Goal: Task Accomplishment & Management: Use online tool/utility

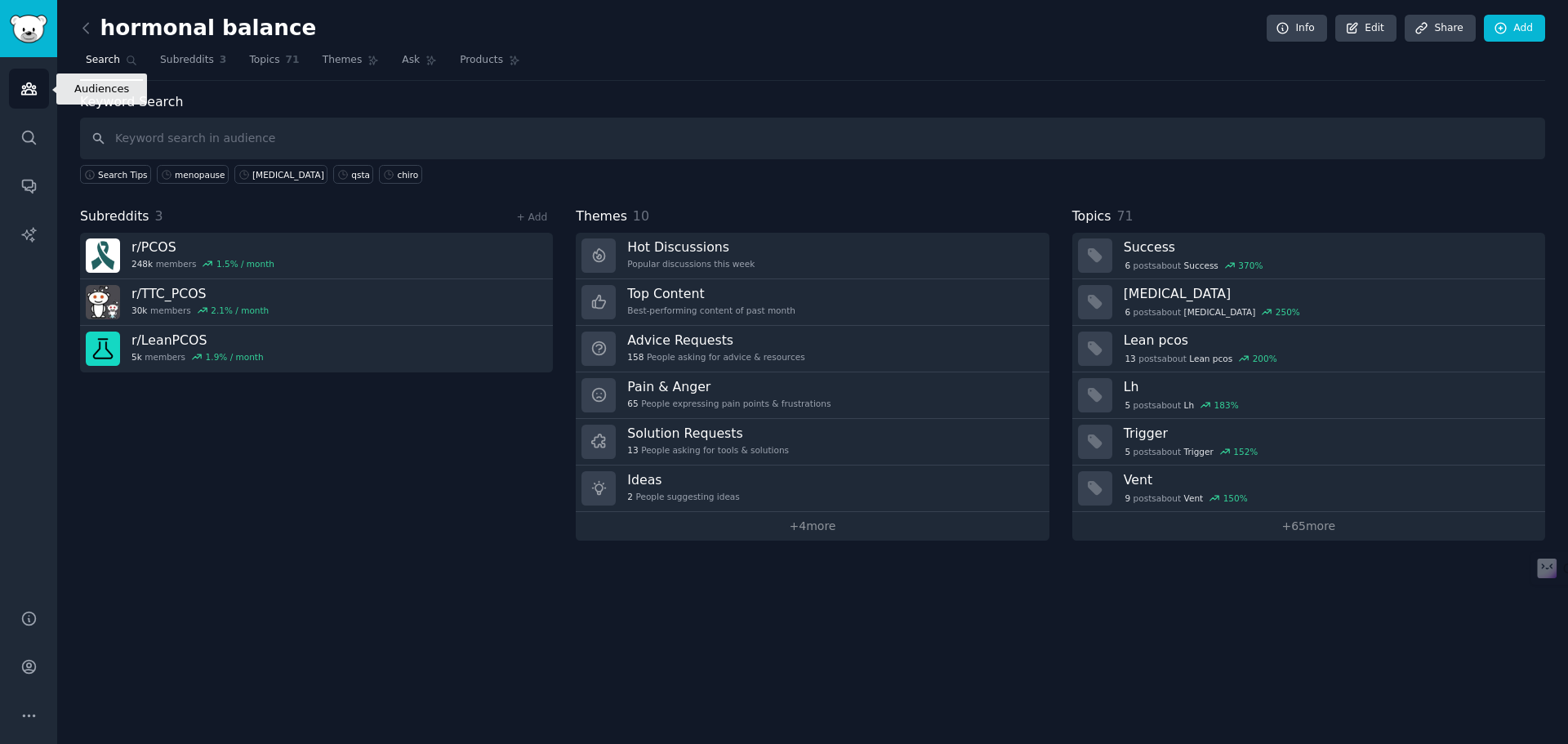
click at [25, 86] on icon "Sidebar" at bounding box center [28, 89] width 14 height 12
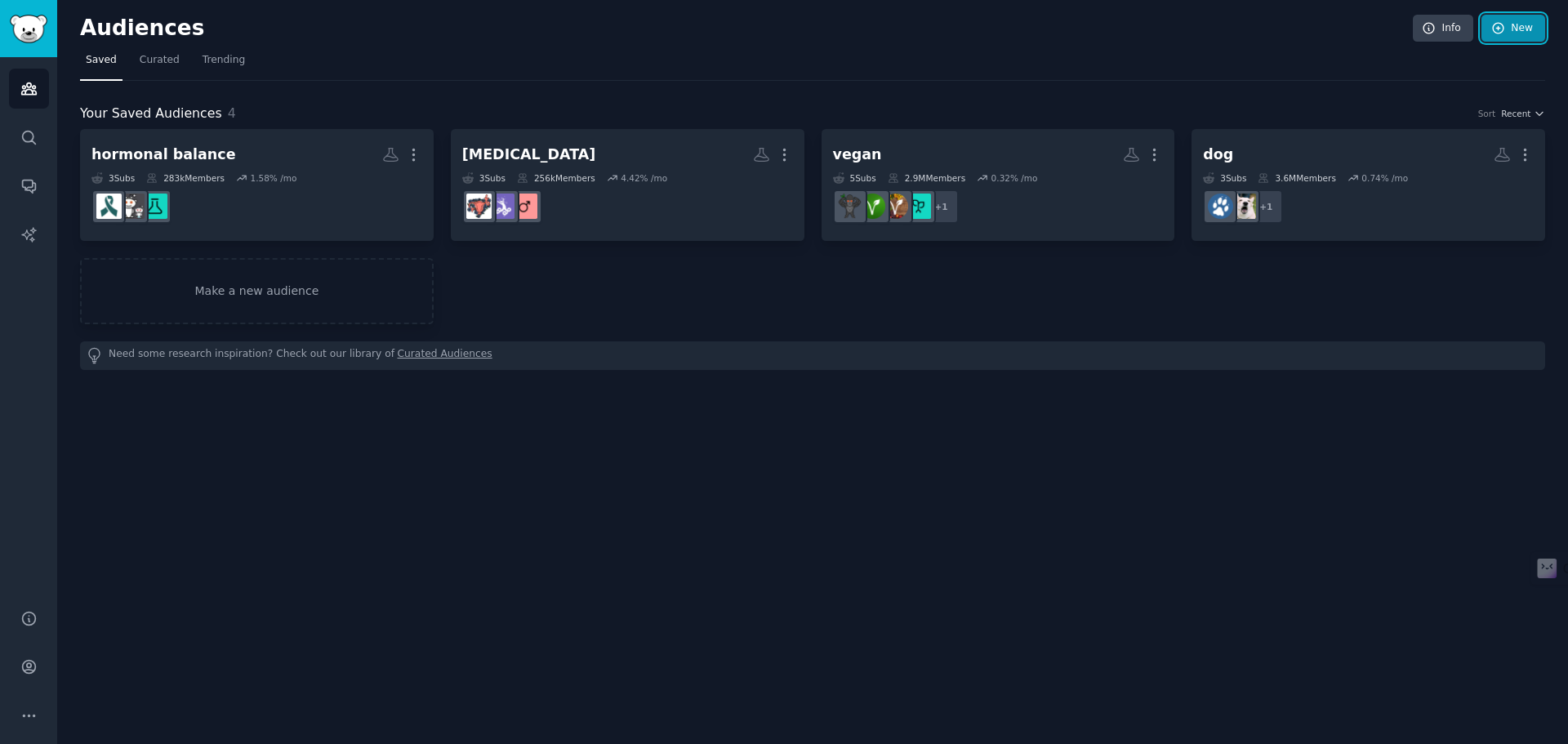
click at [1526, 30] on link "New" at bounding box center [1513, 28] width 63 height 28
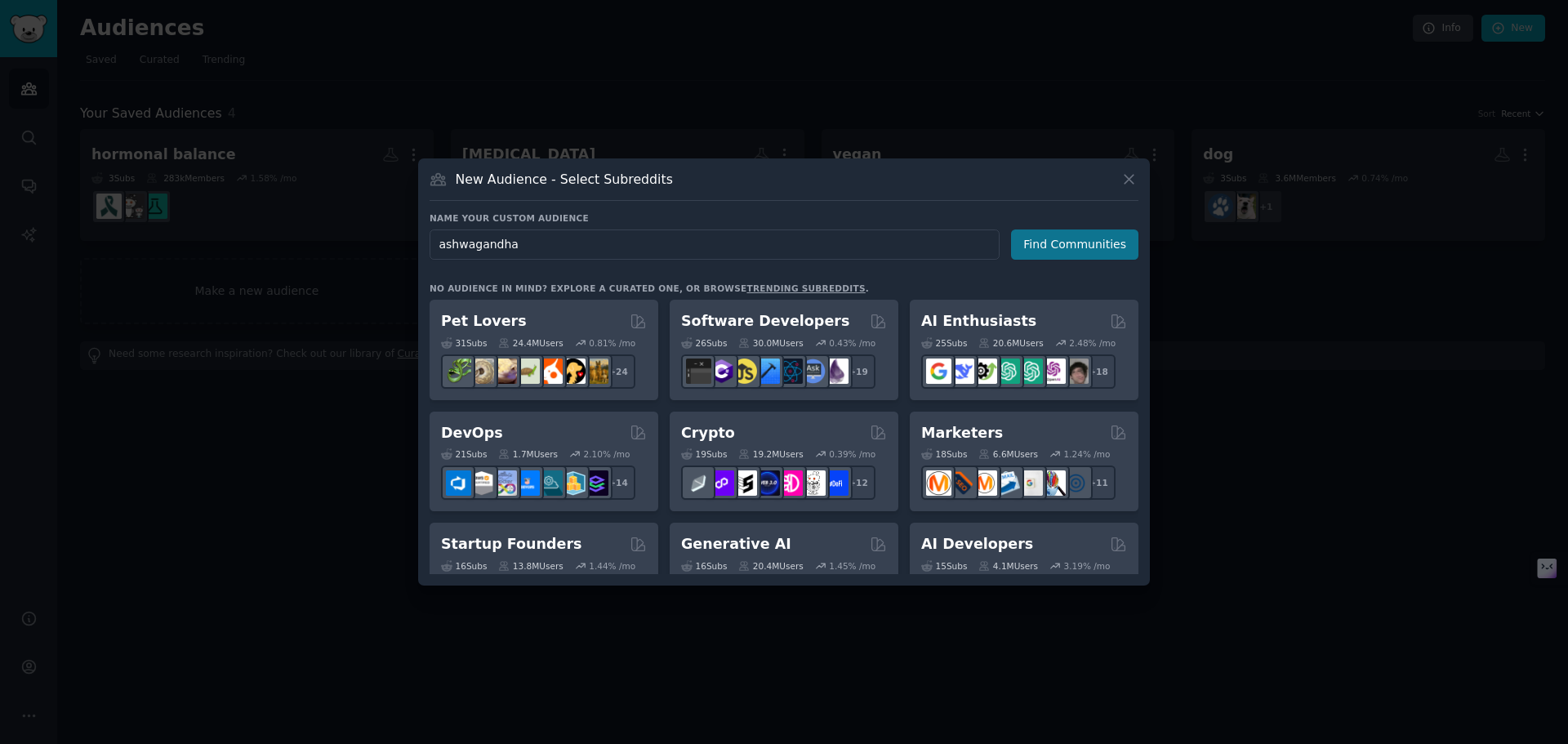
type input "ashwagandha"
click at [1071, 244] on button "Find Communities" at bounding box center [1074, 244] width 127 height 31
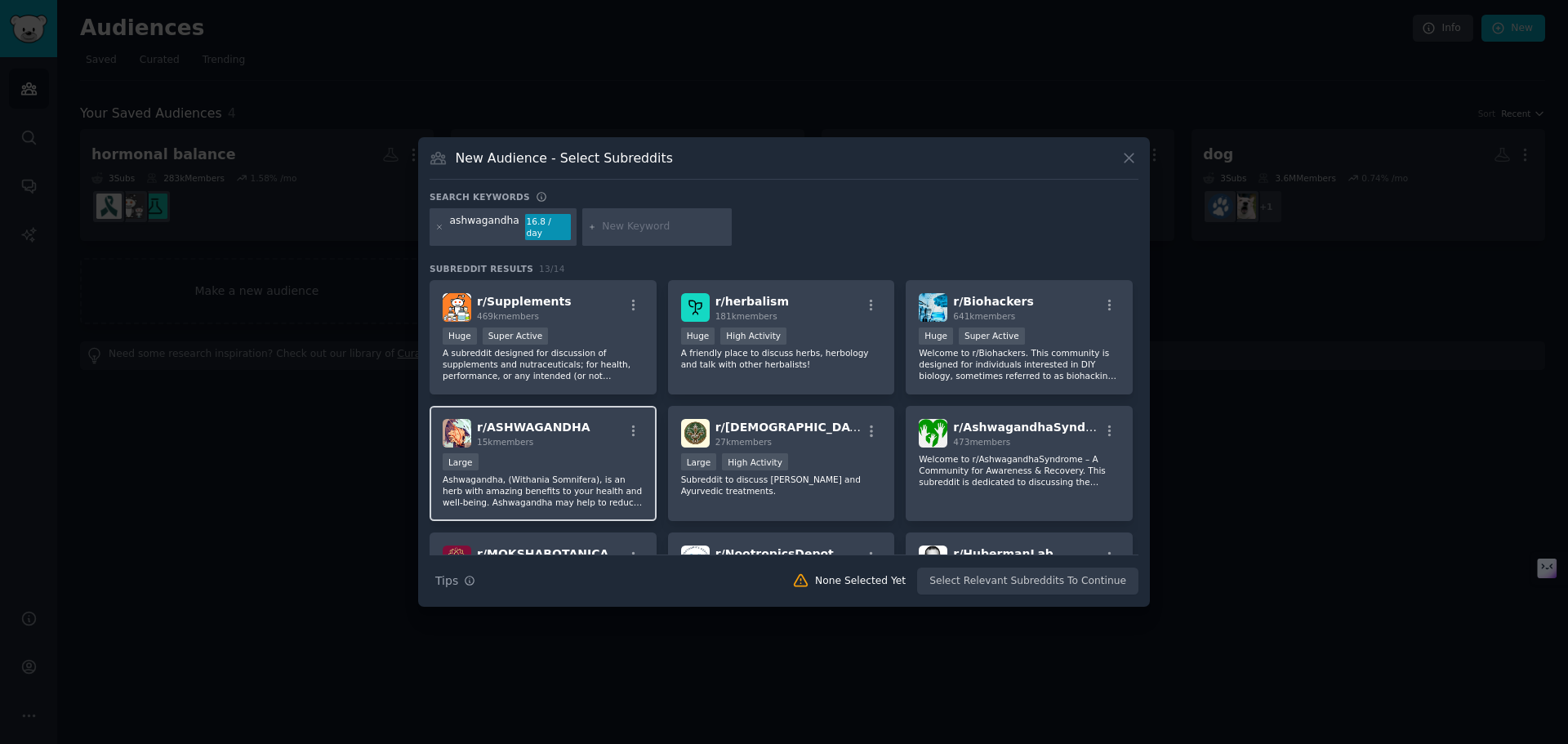
click at [571, 483] on p "Ashwagandha, (Withania Somnifera), is an herb with amazing benefits to your hea…" at bounding box center [543, 491] width 201 height 35
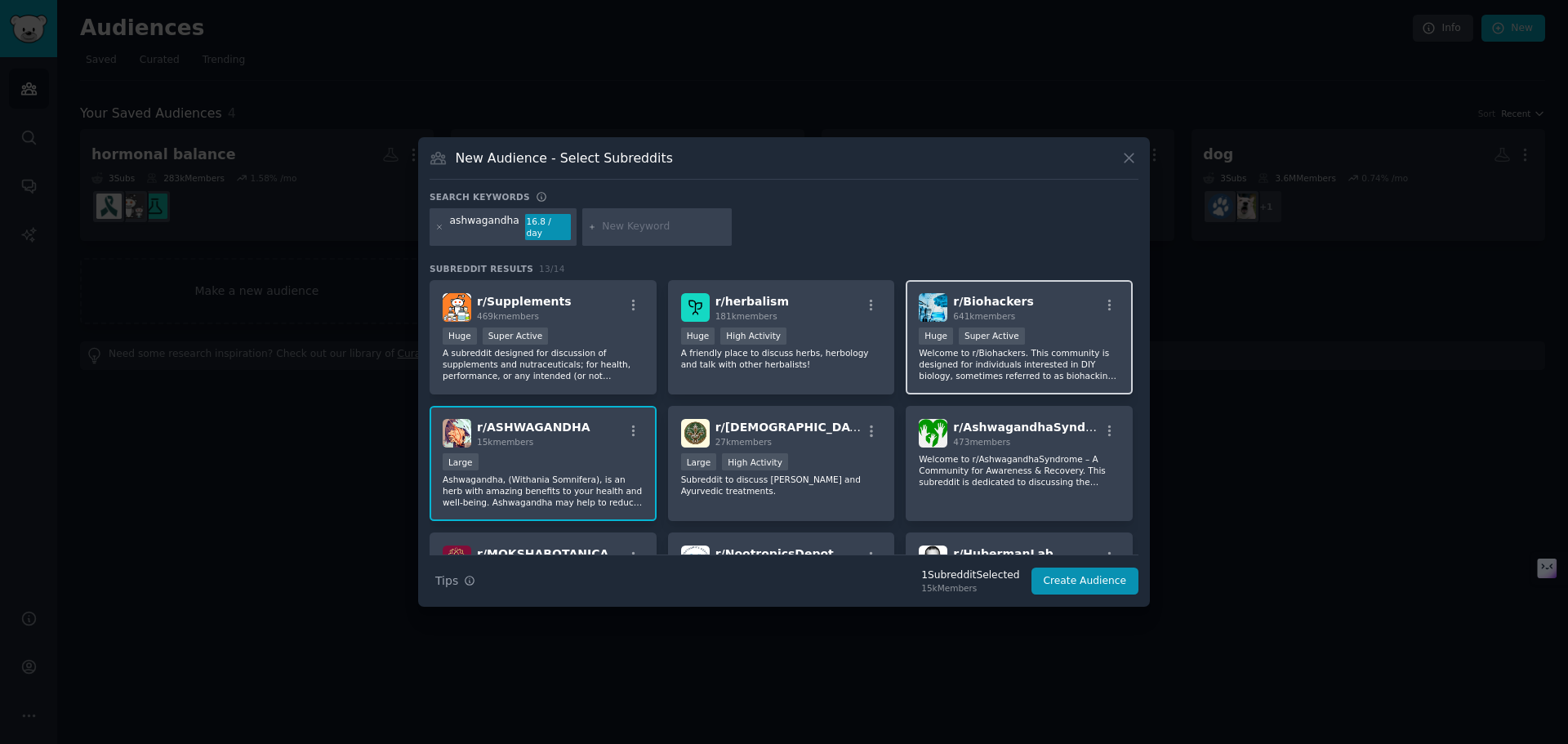
click at [1057, 360] on p "Welcome to r/Biohackers. This community is designed for individuals interested …" at bounding box center [1020, 364] width 201 height 35
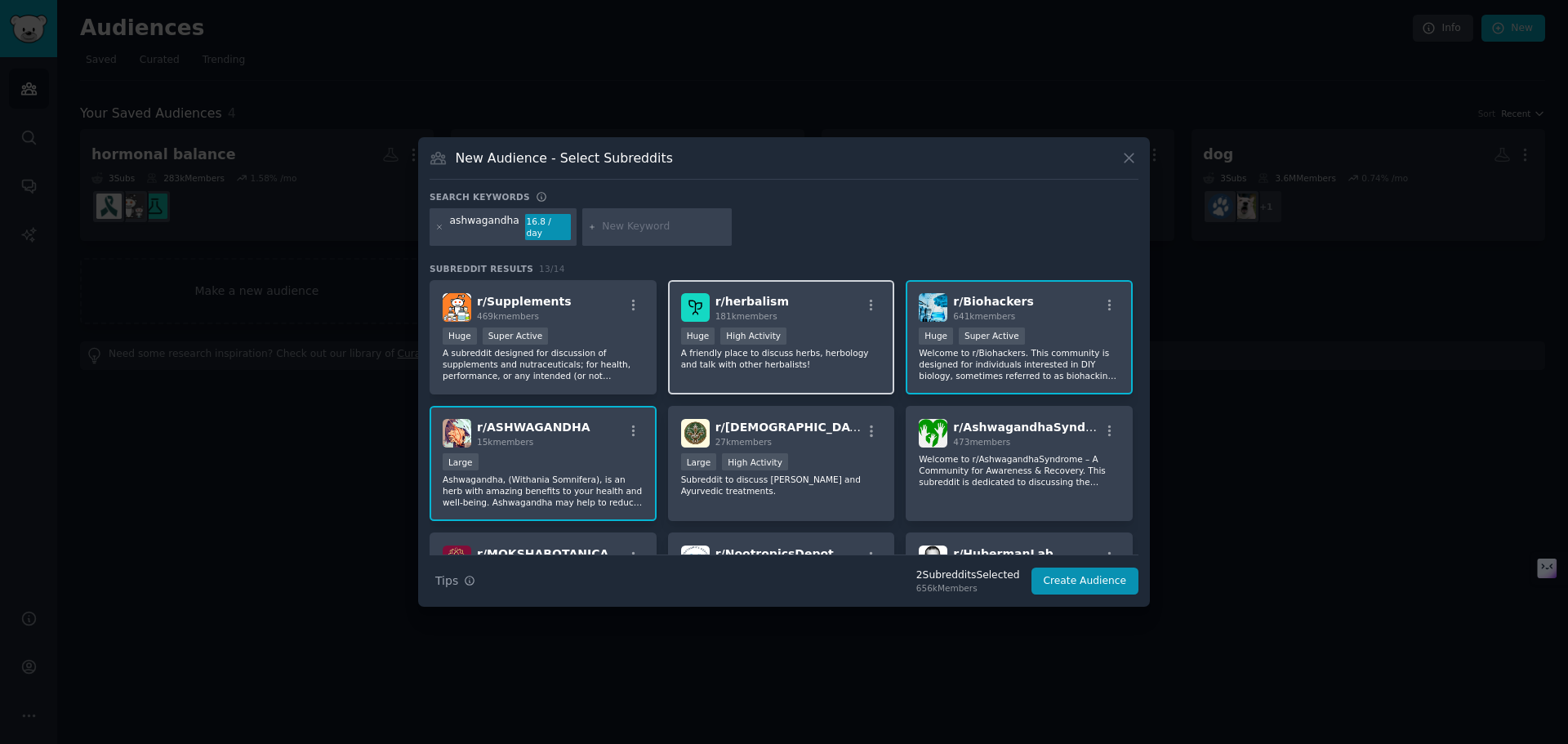
click at [760, 373] on div "r/ herbalism 181k members Huge High Activity A friendly place to discuss herbs,…" at bounding box center [781, 337] width 227 height 115
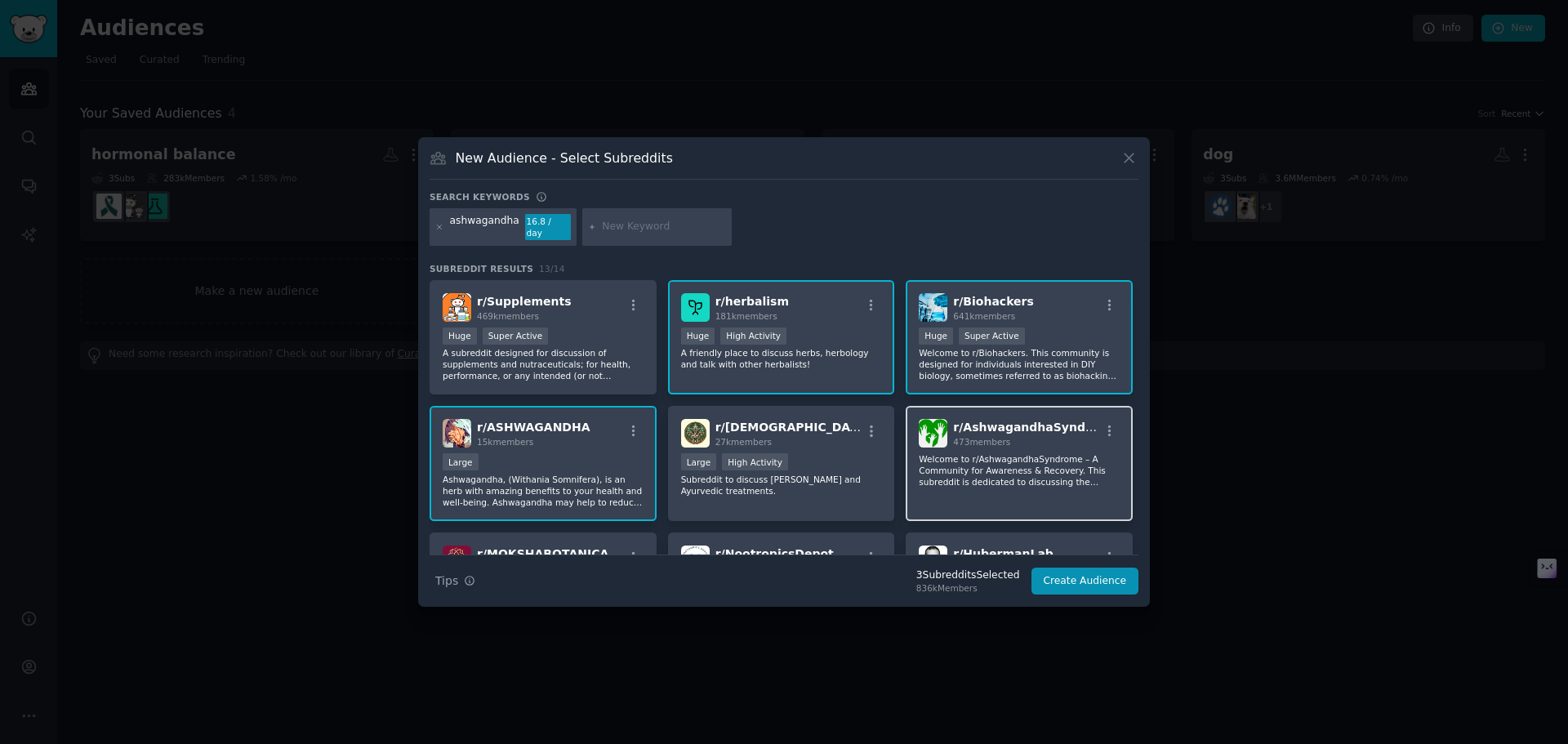
click at [938, 420] on img at bounding box center [934, 433] width 29 height 29
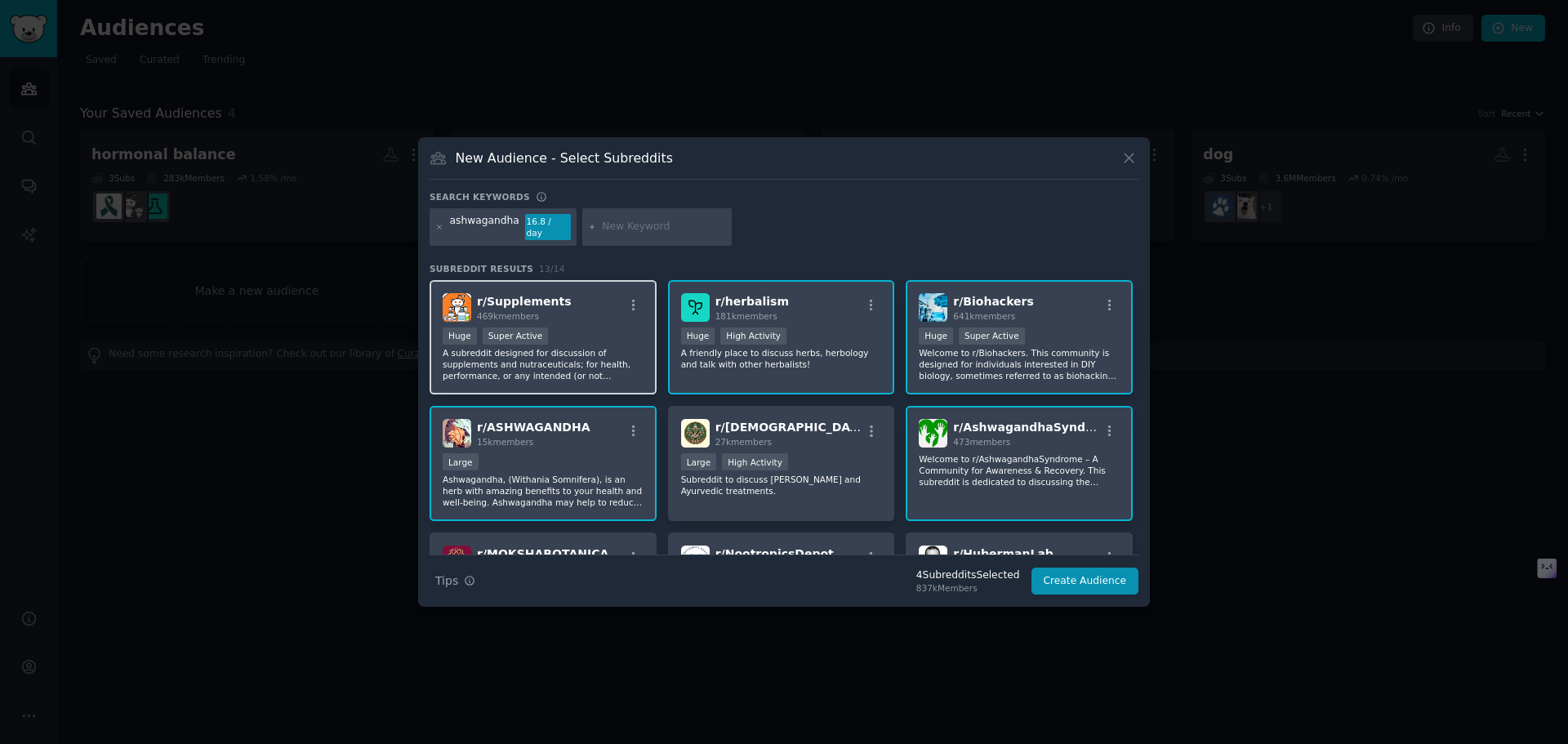
click at [565, 356] on p "A subreddit designed for discussion of supplements and nutraceuticals; for heal…" at bounding box center [543, 364] width 201 height 35
click at [1050, 453] on p "Welcome to r/AshwagandhaSyndrome – A Community for Awareness & Recovery. This s…" at bounding box center [1020, 471] width 201 height 35
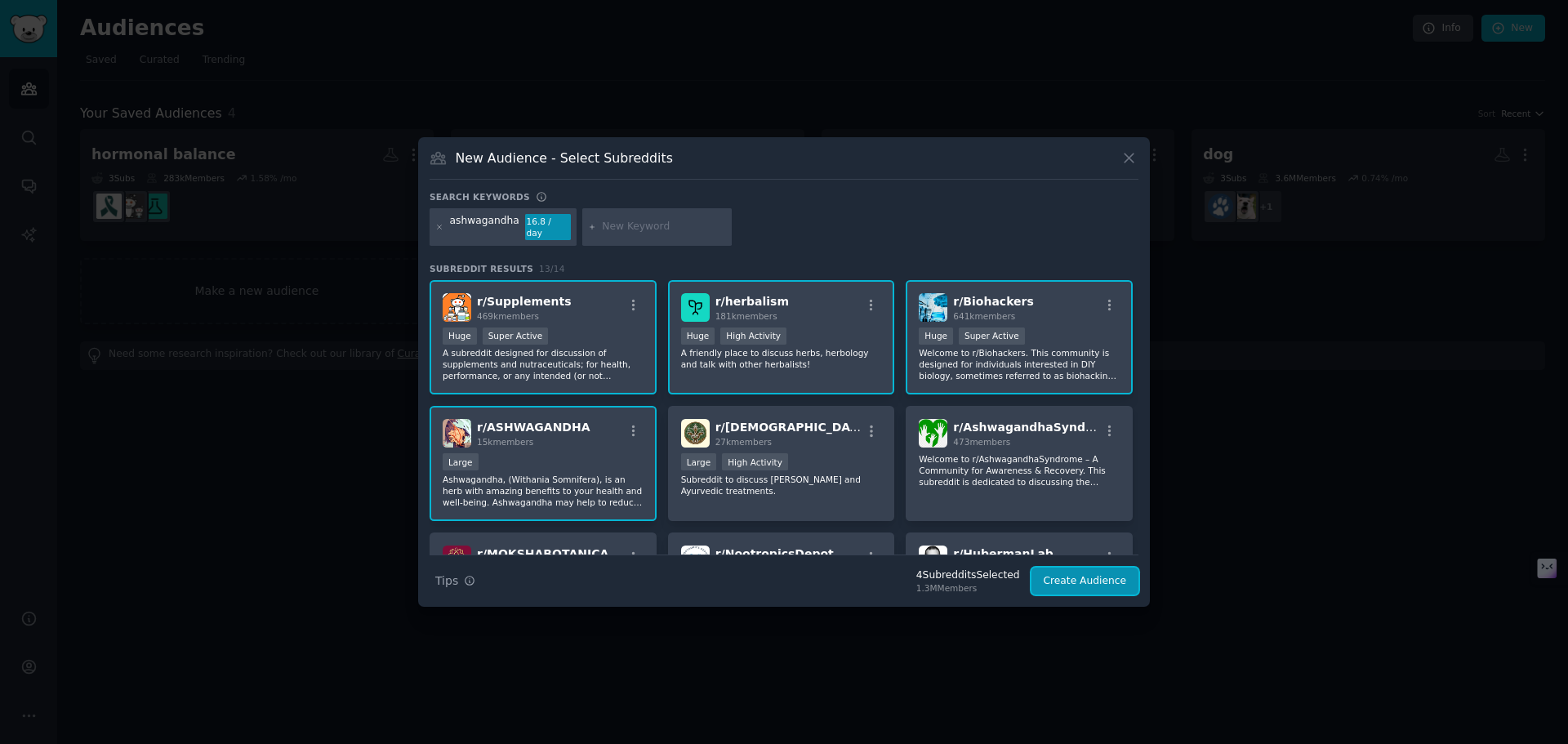
click at [1097, 573] on button "Create Audience" at bounding box center [1085, 581] width 107 height 28
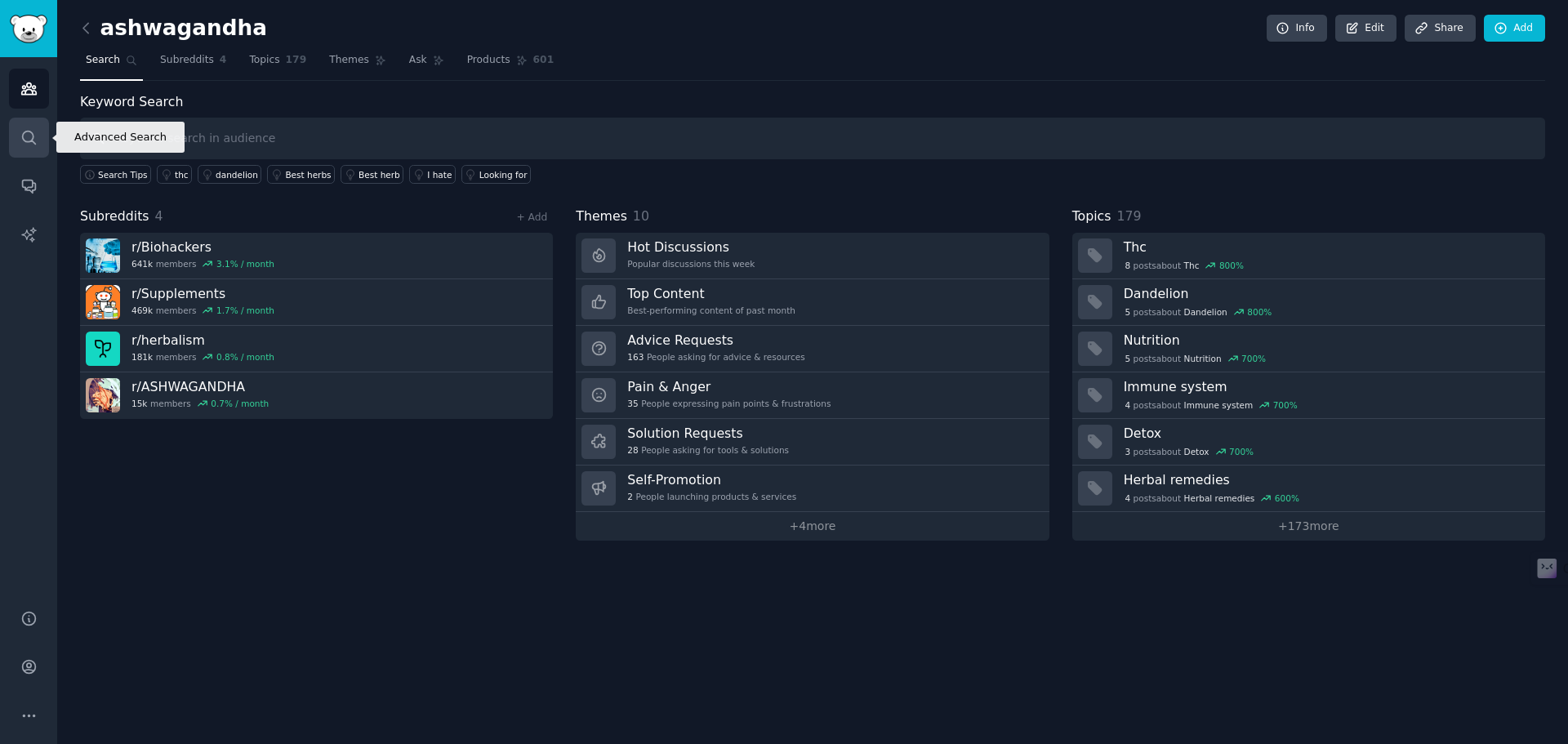
click at [25, 133] on icon "Sidebar" at bounding box center [29, 138] width 17 height 17
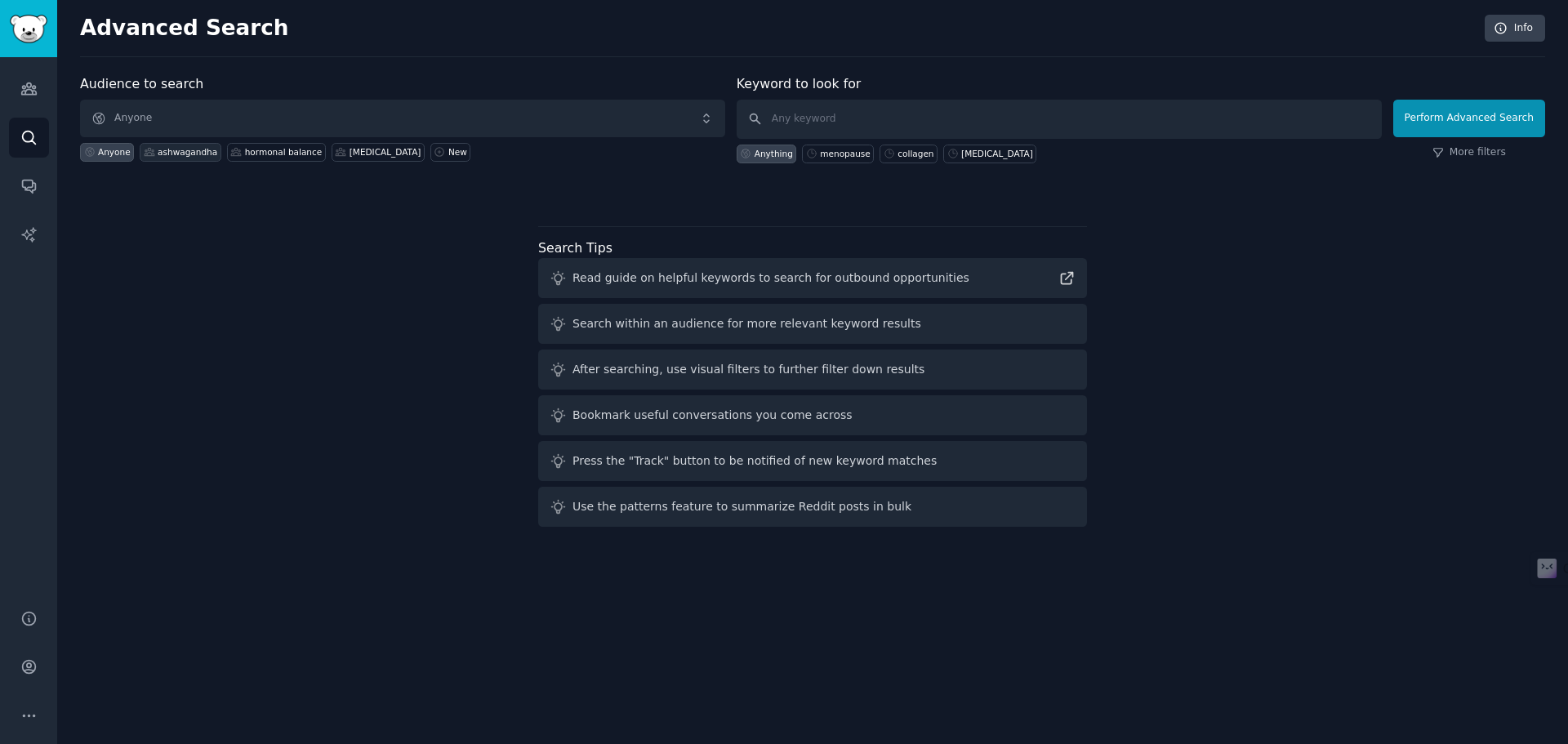
click at [172, 154] on div "ashwagandha" at bounding box center [187, 152] width 59 height 12
click at [859, 125] on input "text" at bounding box center [1059, 119] width 645 height 39
type input "s"
type input "ashwagandha"
click at [1421, 227] on div "Audience to search ashwagandha Anyone ashwagandha hormonal balance [MEDICAL_DAT…" at bounding box center [813, 304] width 1465 height 459
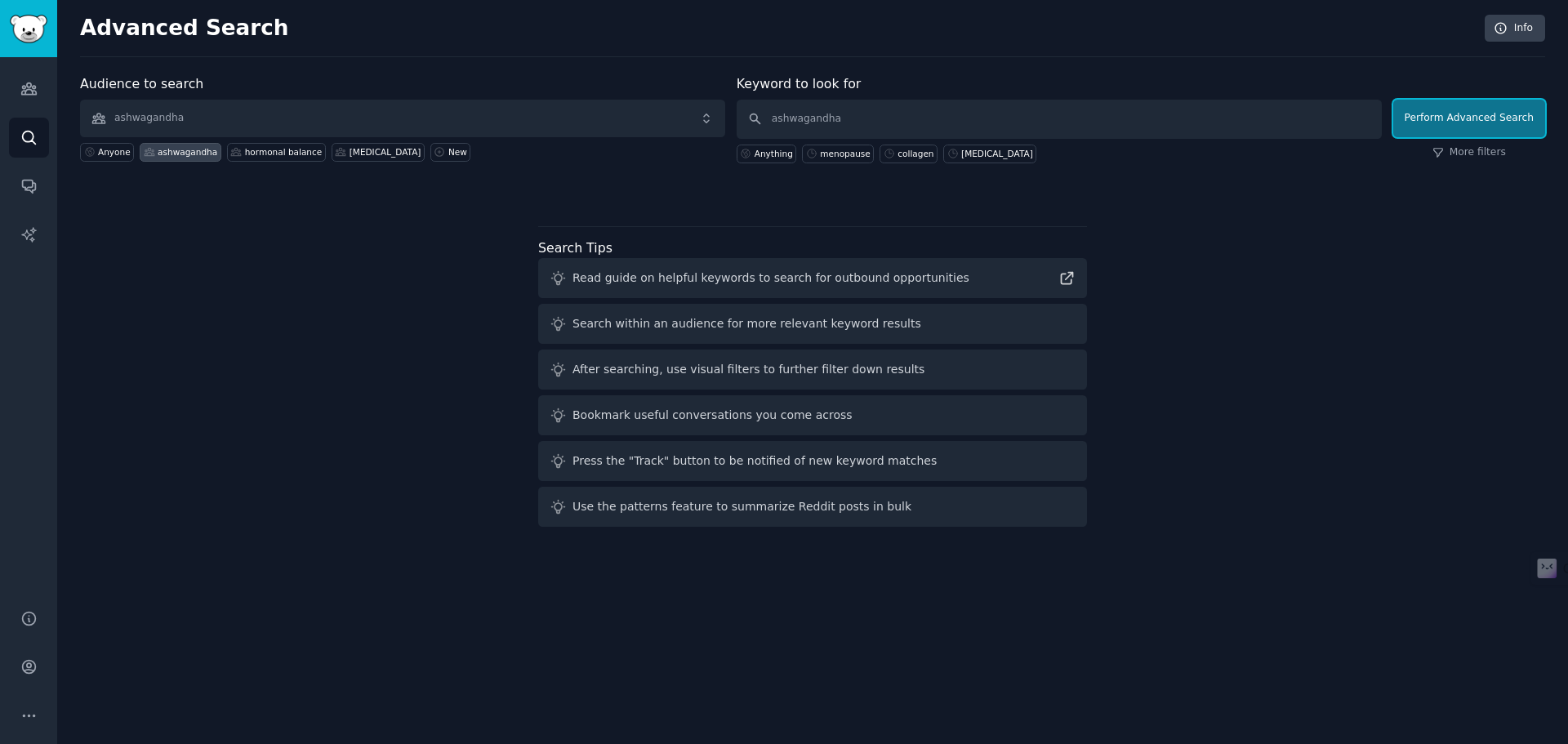
click at [1466, 111] on button "Perform Advanced Search" at bounding box center [1469, 118] width 152 height 37
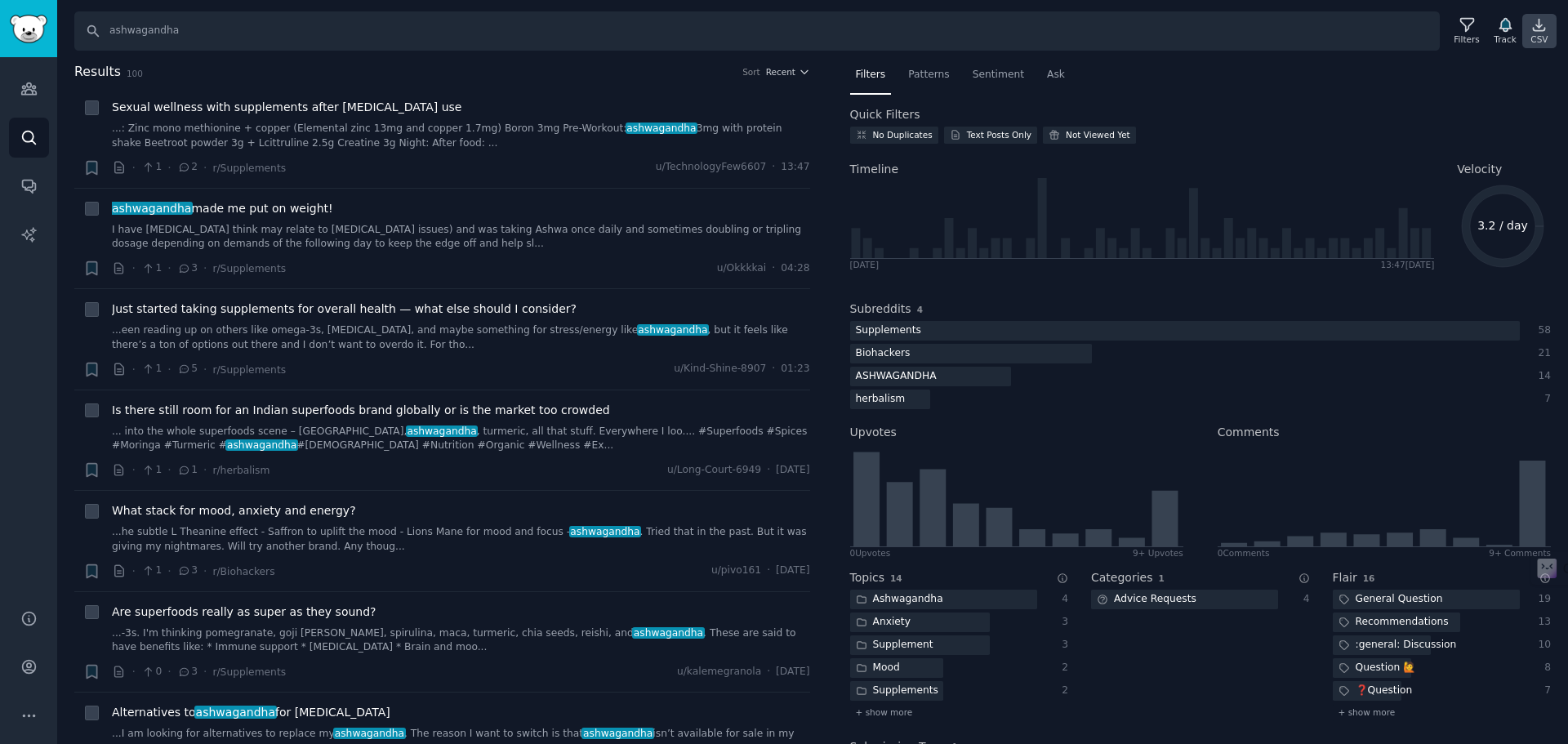
click at [1545, 31] on icon at bounding box center [1540, 25] width 12 height 12
